Goal: Information Seeking & Learning: Learn about a topic

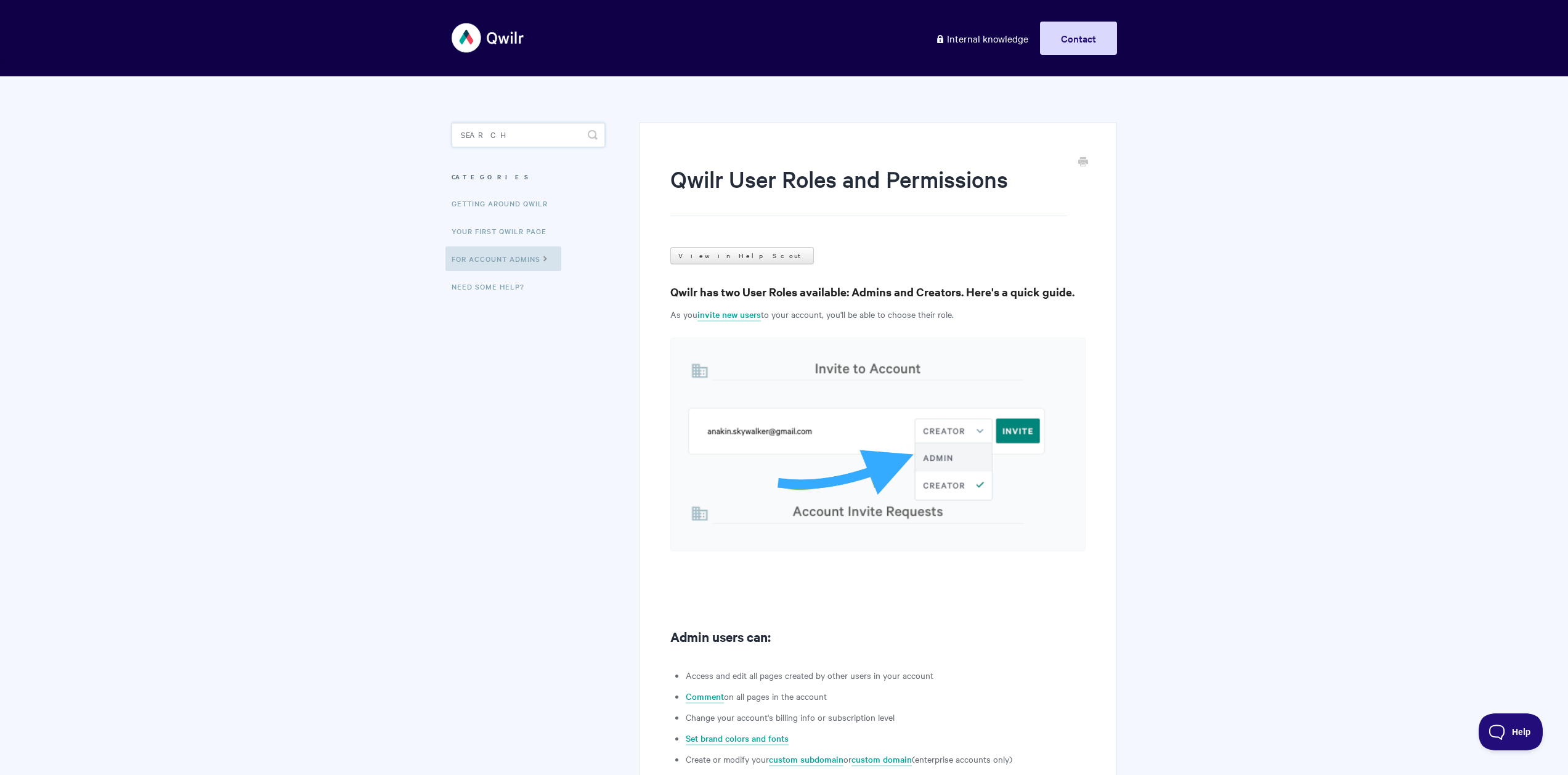
click at [541, 130] on input "Search" at bounding box center [528, 135] width 154 height 25
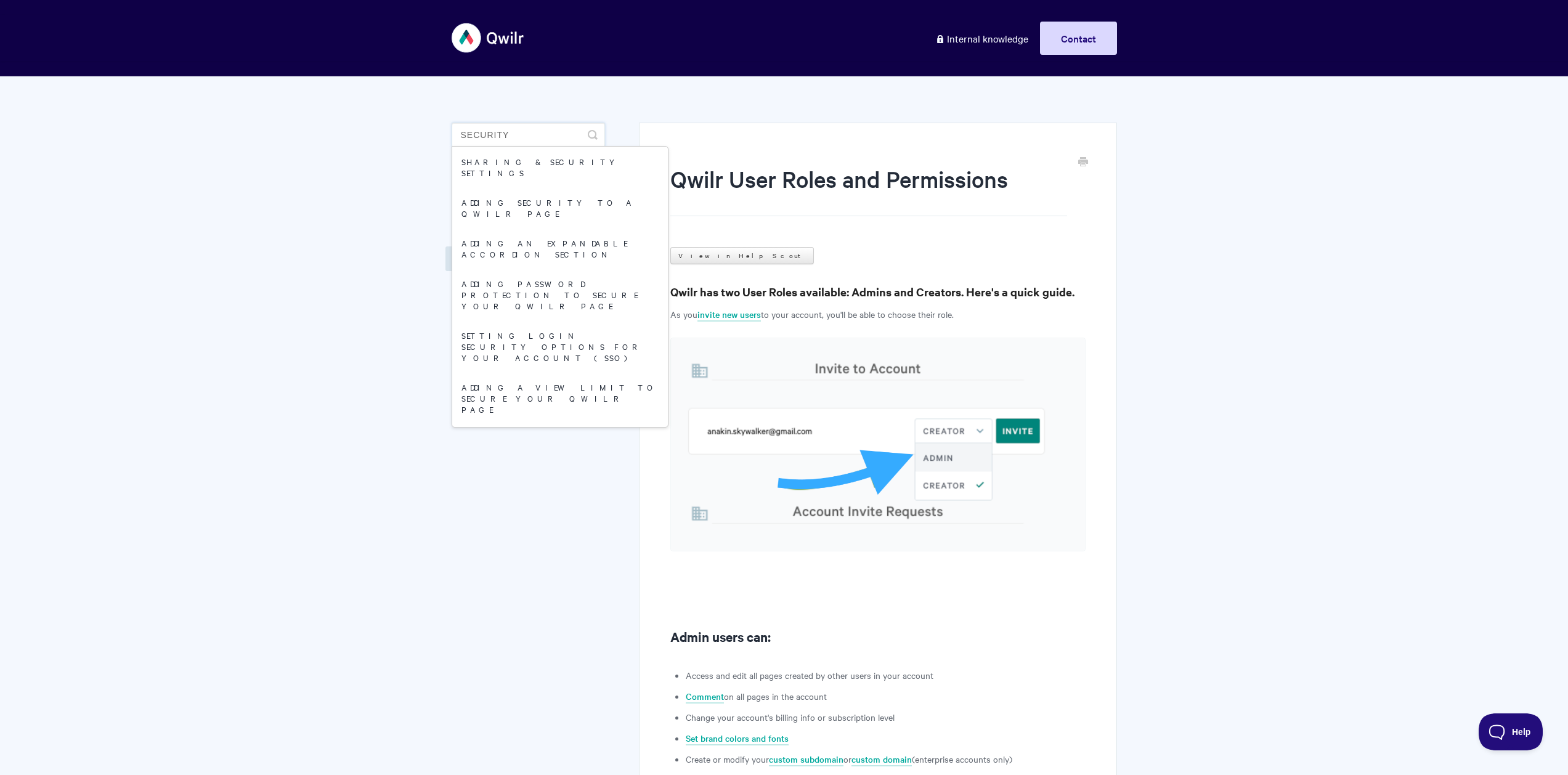
type input "security"
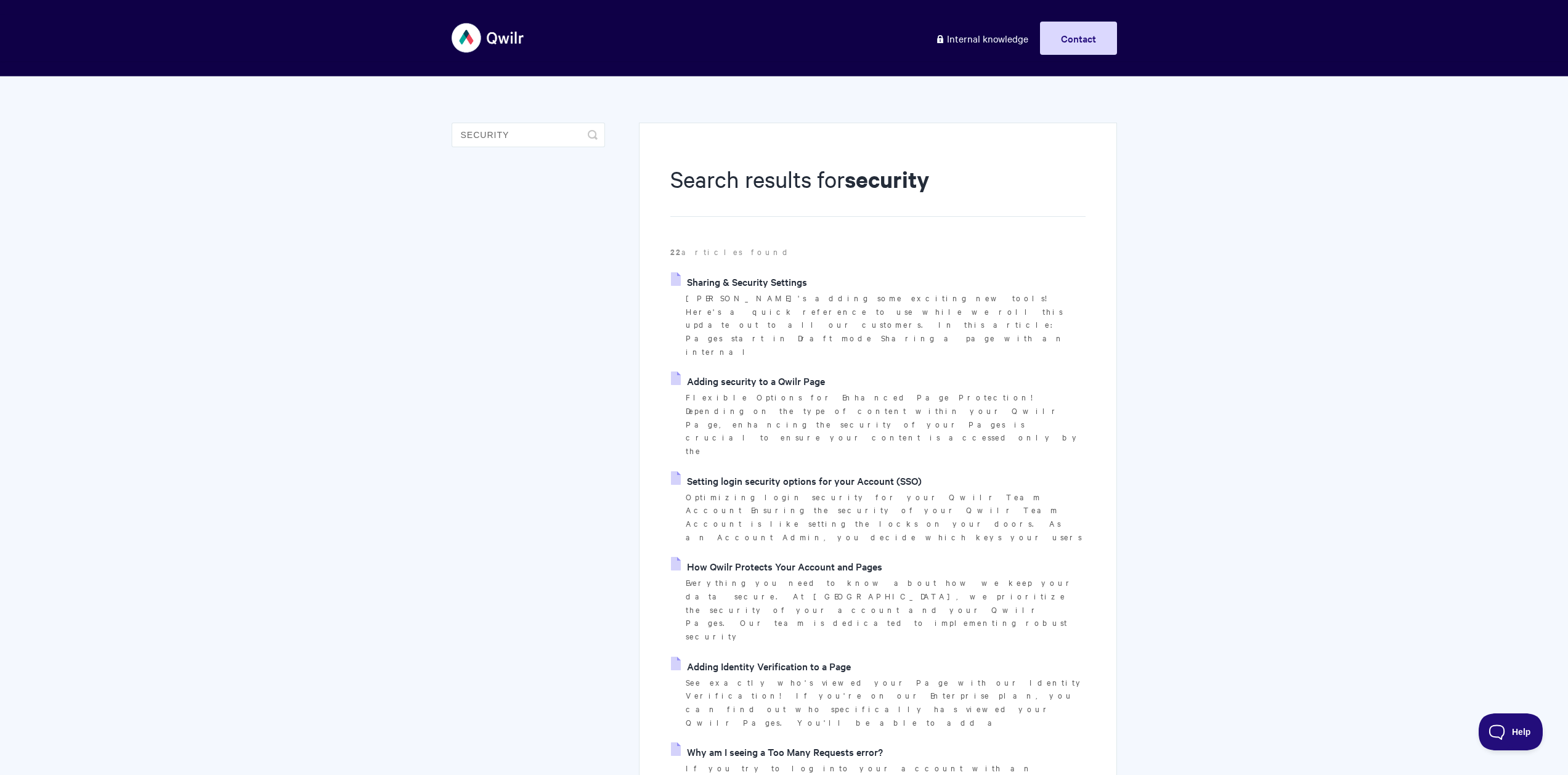
click at [792, 283] on link "Sharing & Security Settings" at bounding box center [739, 282] width 136 height 18
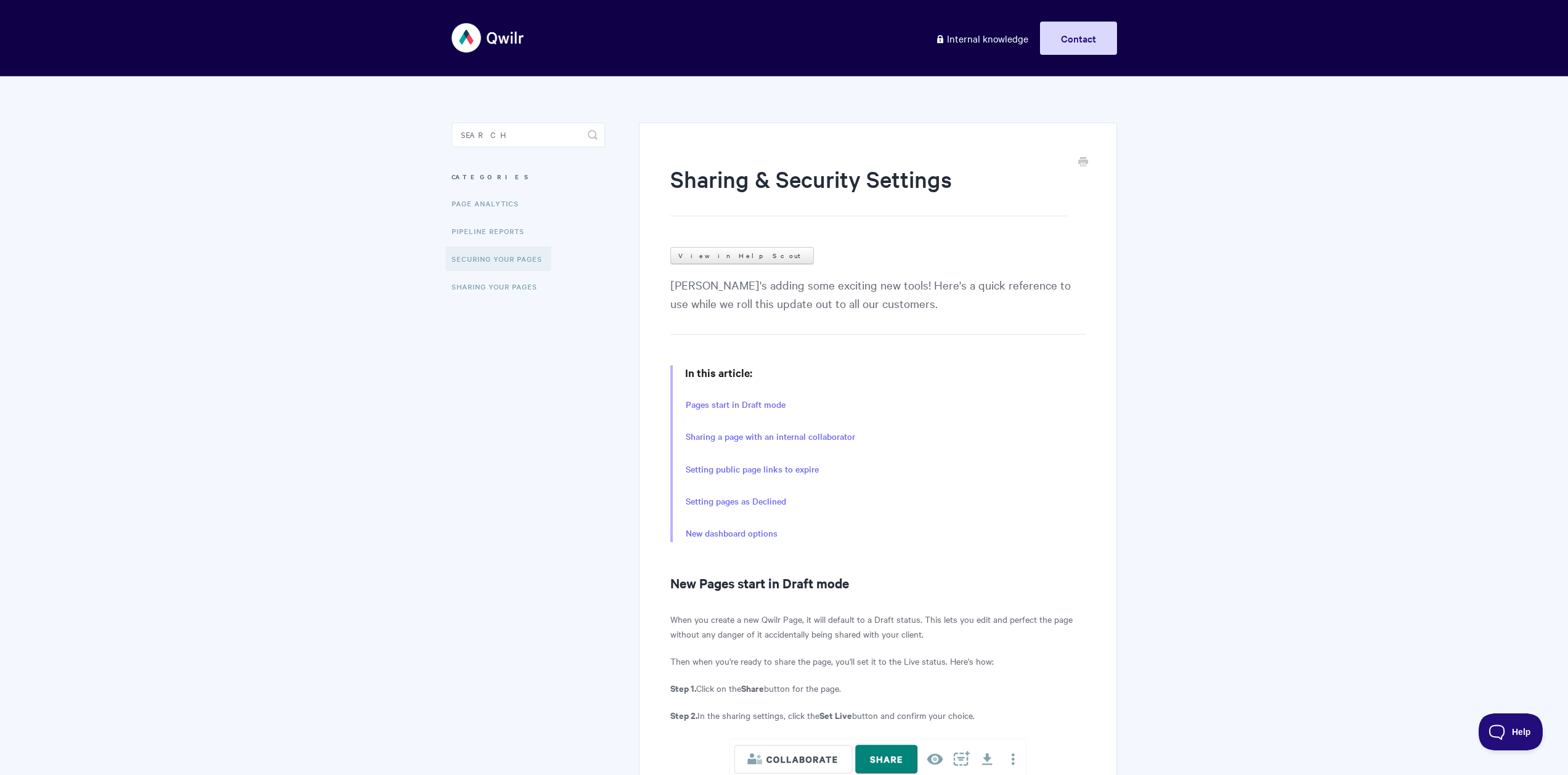
click at [506, 260] on link "Securing Your Pages" at bounding box center [498, 259] width 106 height 25
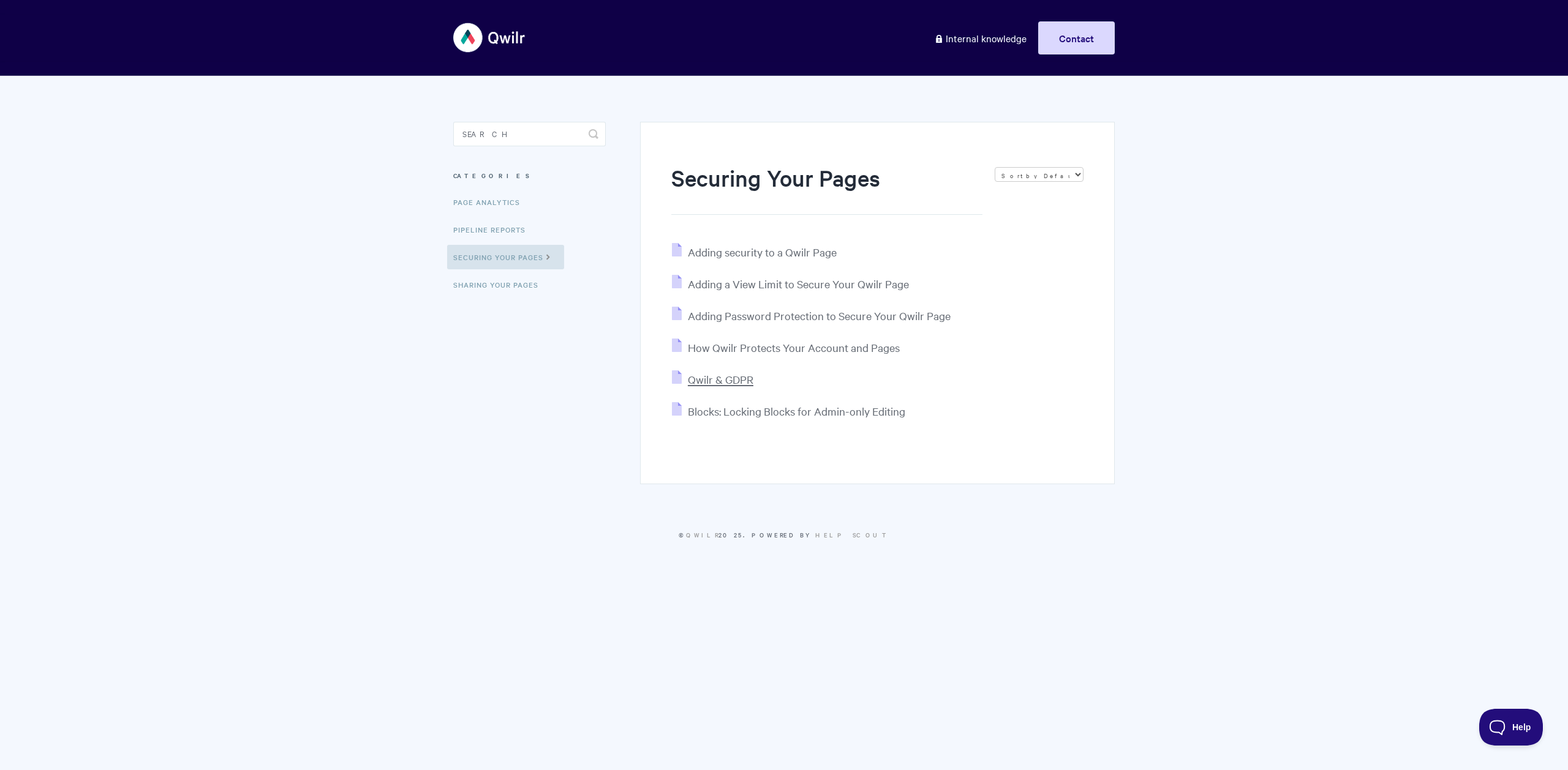
click at [725, 379] on span "Qwilr & GDPR" at bounding box center [720, 379] width 65 height 14
click at [789, 350] on span "How Qwilr Protects Your Account and Pages" at bounding box center [793, 347] width 212 height 14
click at [762, 255] on span "Adding security to a Qwilr Page" at bounding box center [762, 252] width 149 height 14
